Goal: Information Seeking & Learning: Compare options

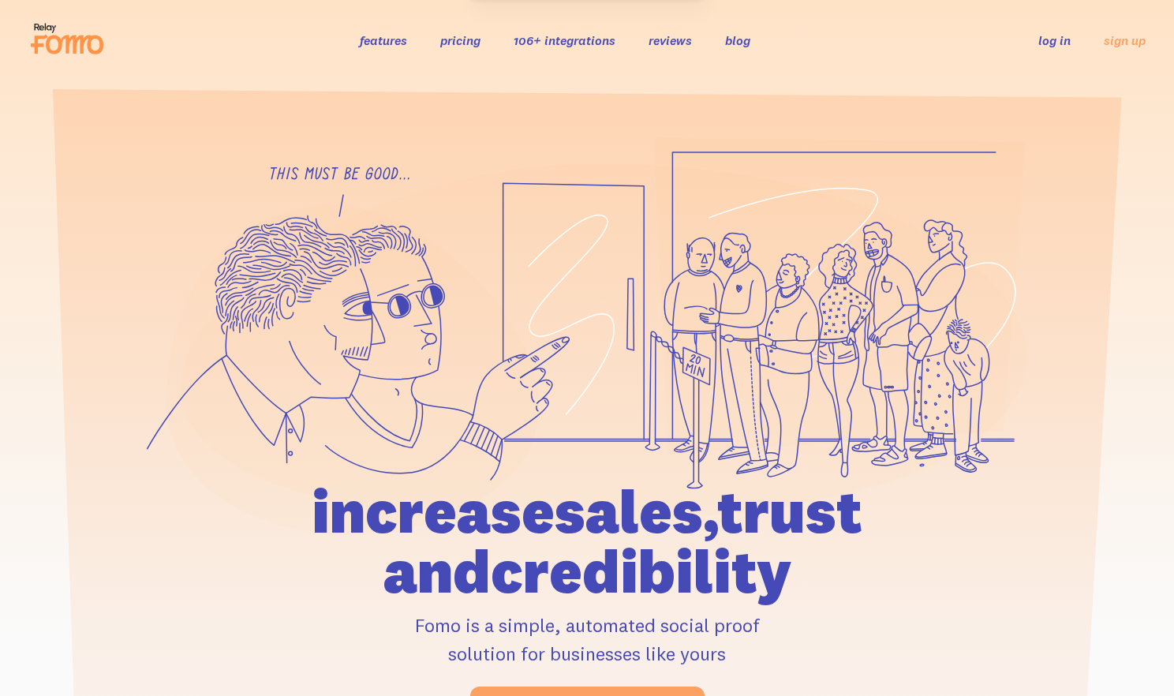
click at [401, 43] on link "features" at bounding box center [383, 40] width 47 height 16
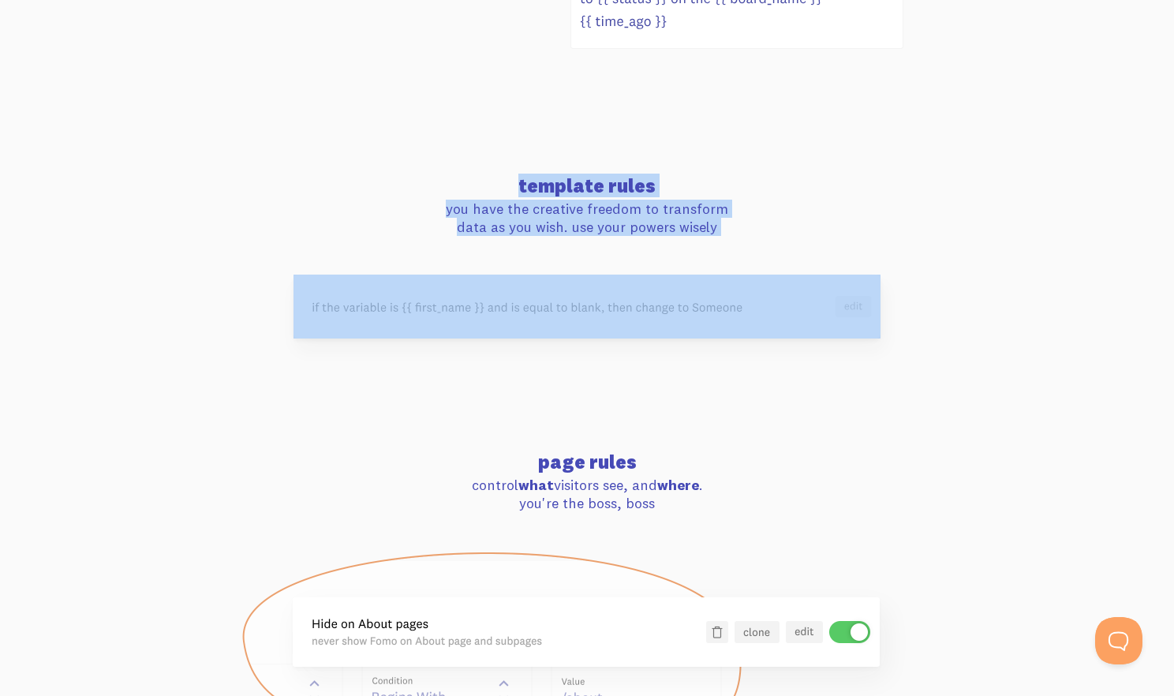
scroll to position [1246, 0]
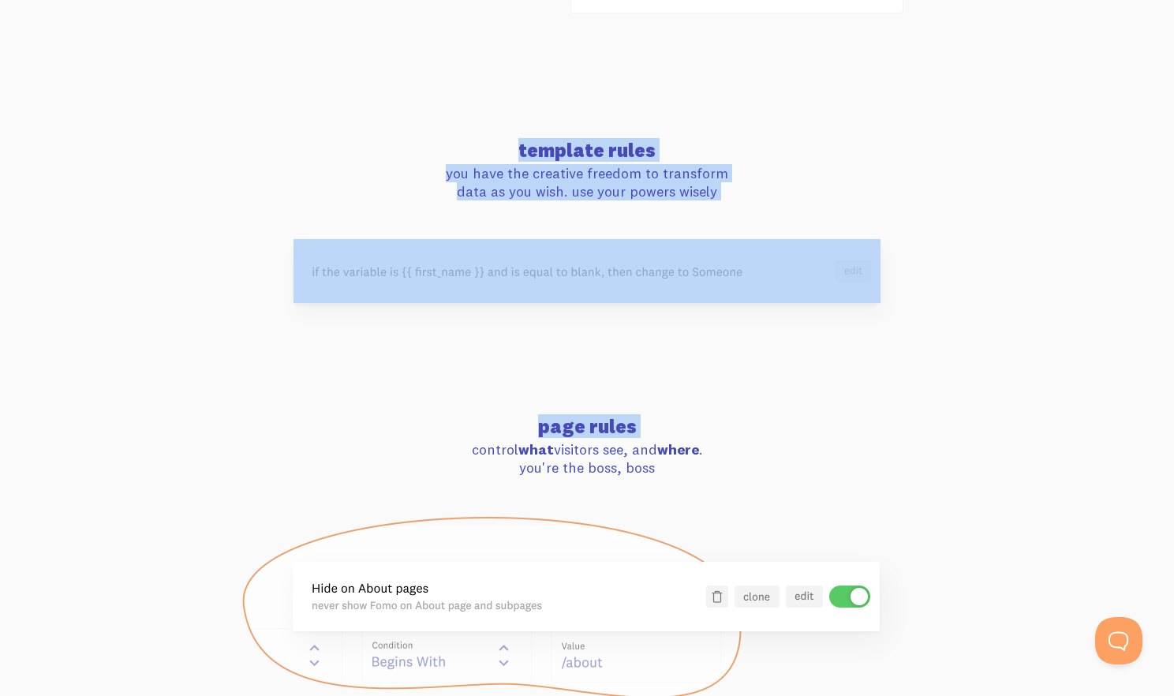
drag, startPoint x: 419, startPoint y: 110, endPoint x: 459, endPoint y: 451, distance: 343.2
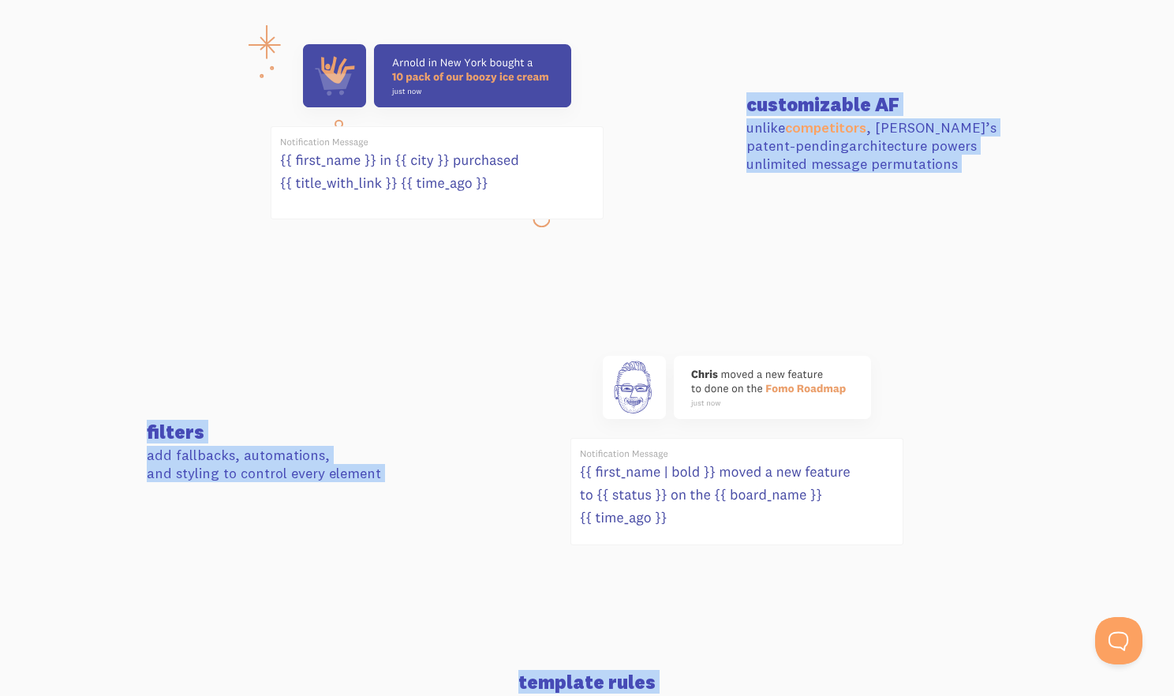
click at [476, 413] on div at bounding box center [737, 452] width 600 height 212
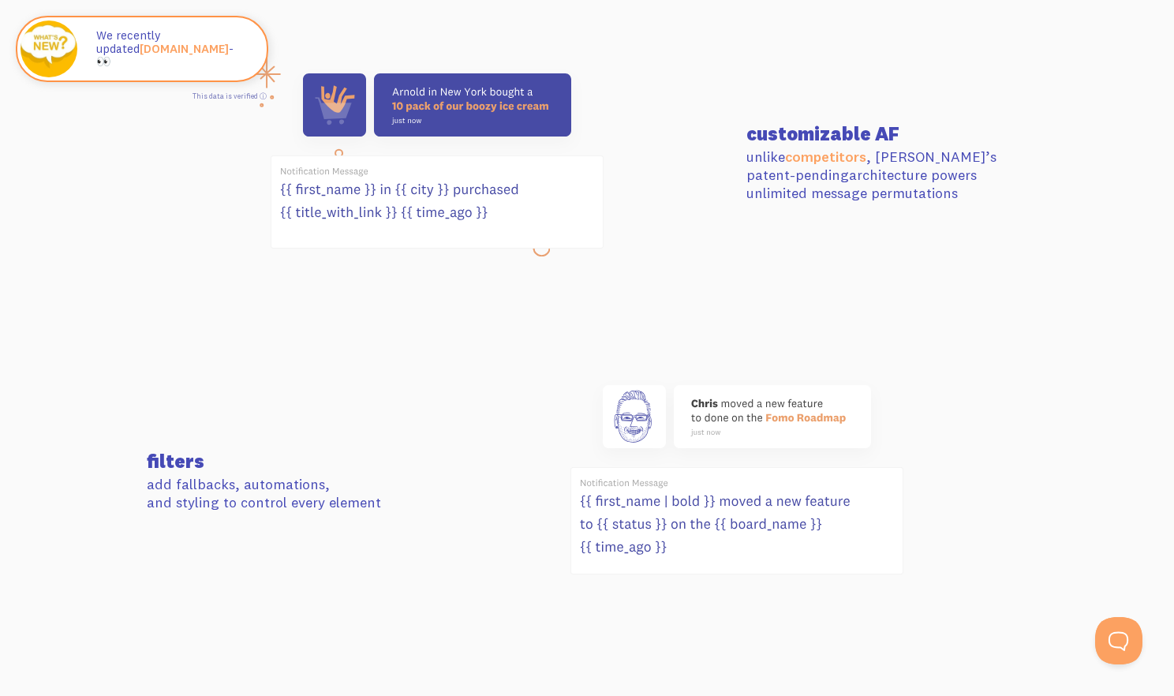
scroll to position [657, 0]
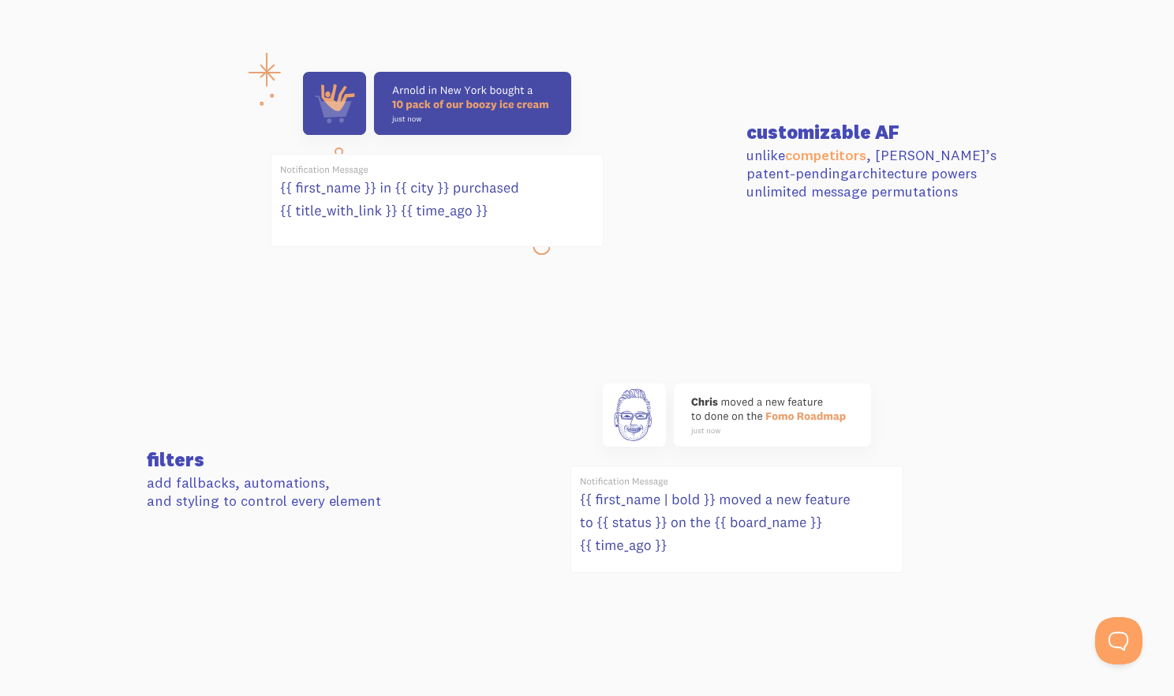
click at [476, 413] on div at bounding box center [737, 480] width 600 height 212
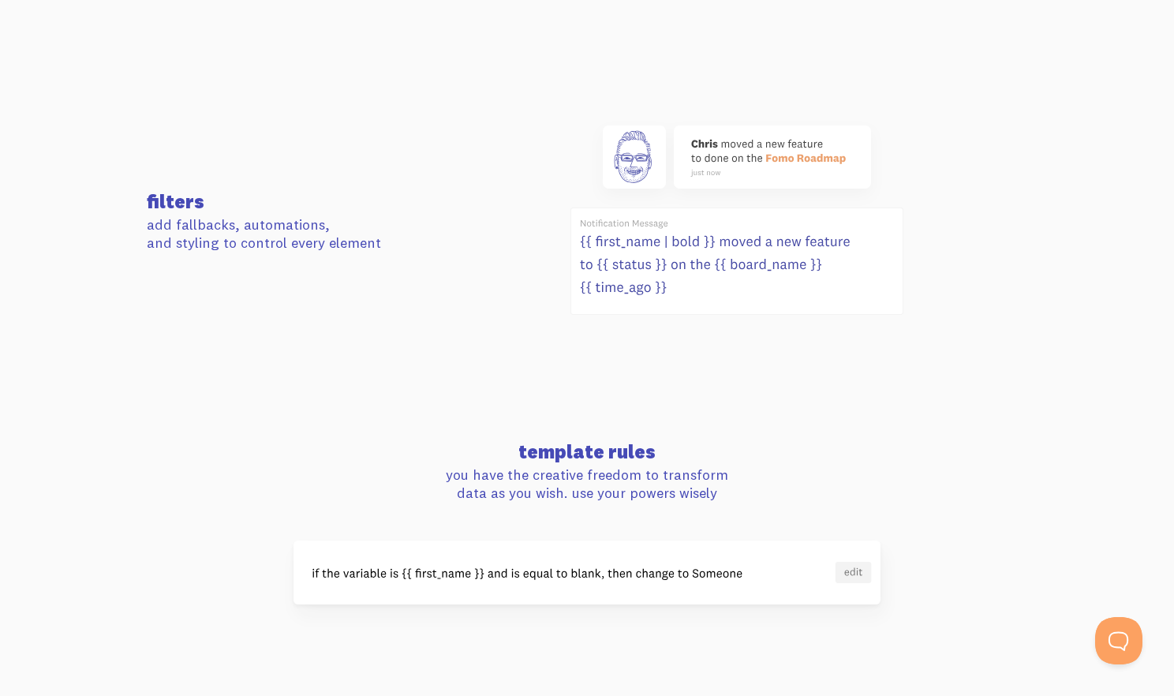
scroll to position [485, 0]
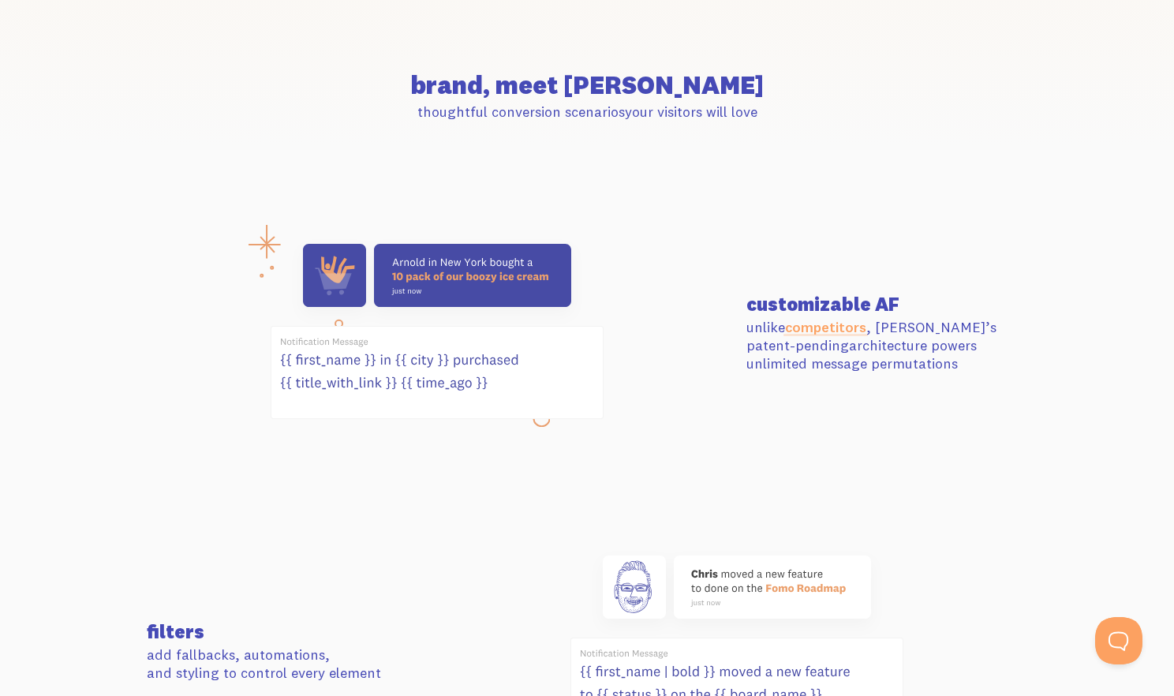
click at [792, 325] on link "competitors" at bounding box center [825, 327] width 81 height 18
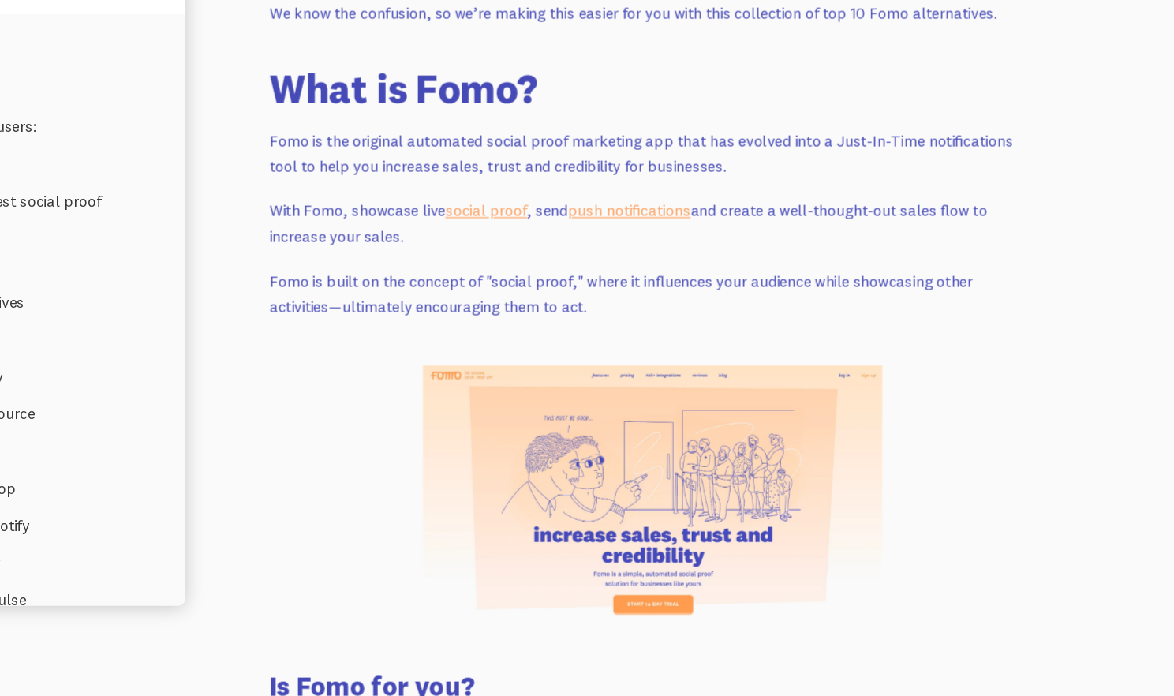
scroll to position [746, 0]
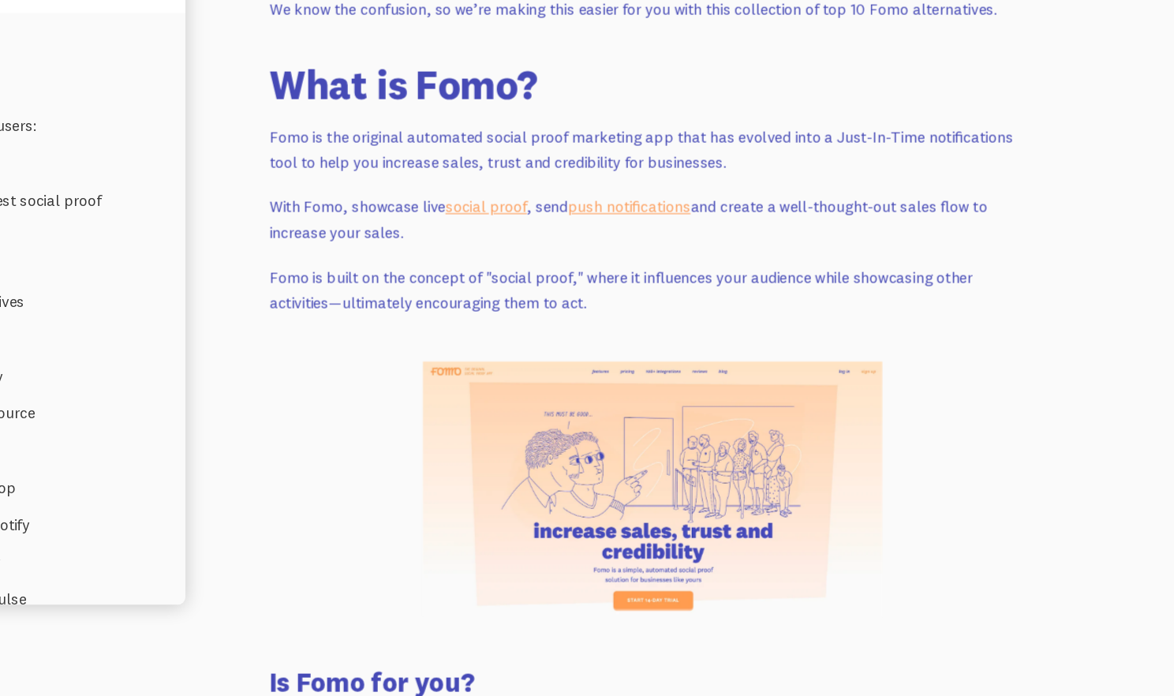
click at [858, 536] on img at bounding box center [744, 526] width 379 height 211
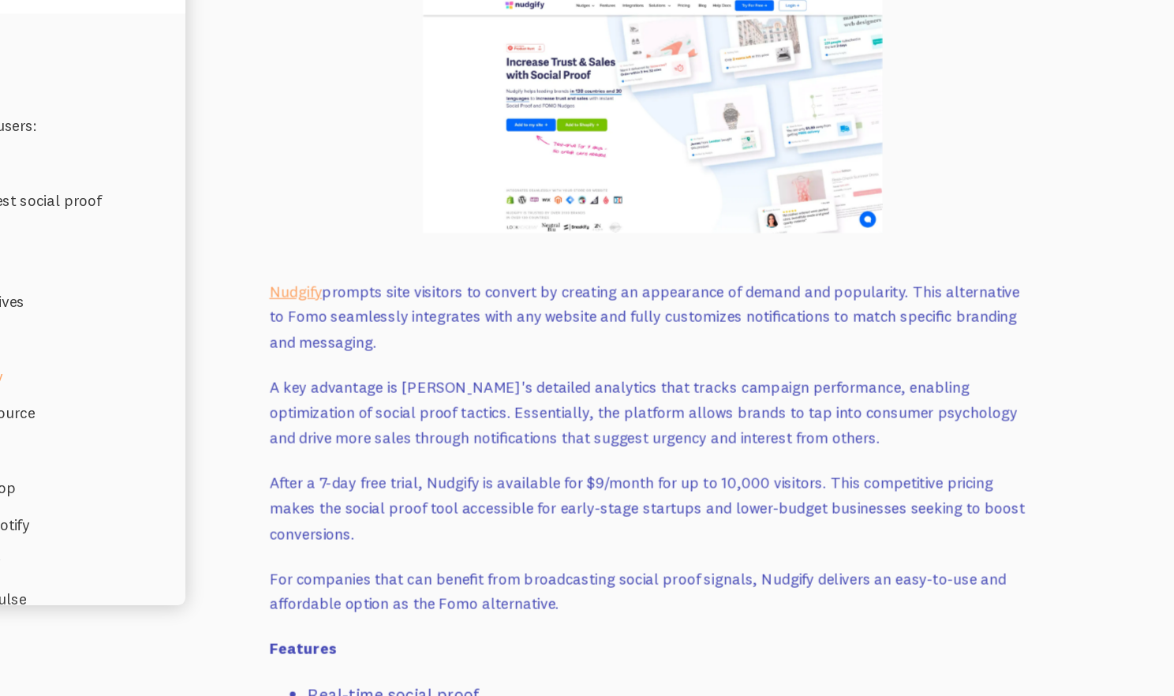
scroll to position [4584, 0]
